Goal: Browse casually: Explore the website without a specific task or goal

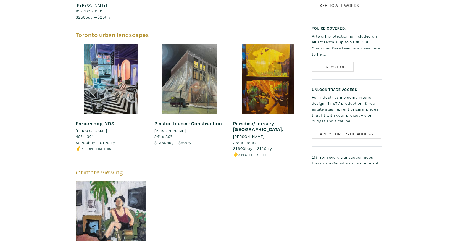
scroll to position [637, 0]
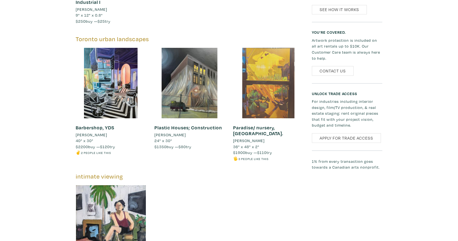
click at [272, 82] on div at bounding box center [268, 83] width 70 height 70
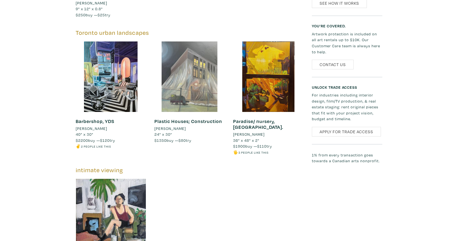
scroll to position [616, 0]
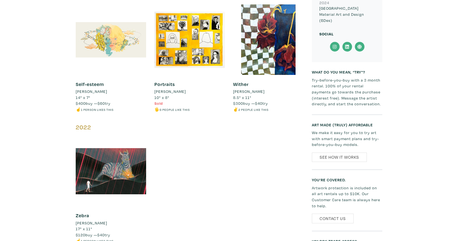
scroll to position [413, 0]
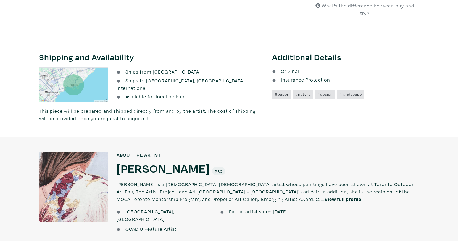
scroll to position [441, 0]
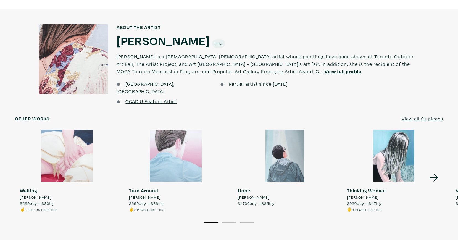
click at [434, 170] on icon at bounding box center [433, 177] width 19 height 15
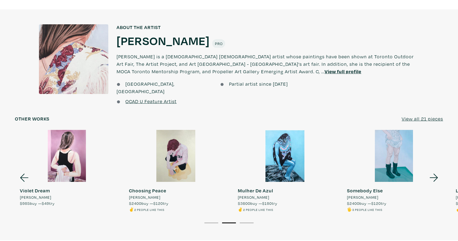
click at [434, 170] on icon at bounding box center [433, 177] width 19 height 15
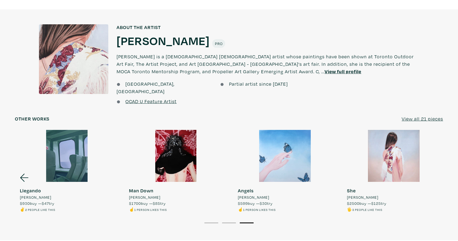
click at [434, 162] on div at bounding box center [394, 156] width 104 height 52
